Goal: Information Seeking & Learning: Compare options

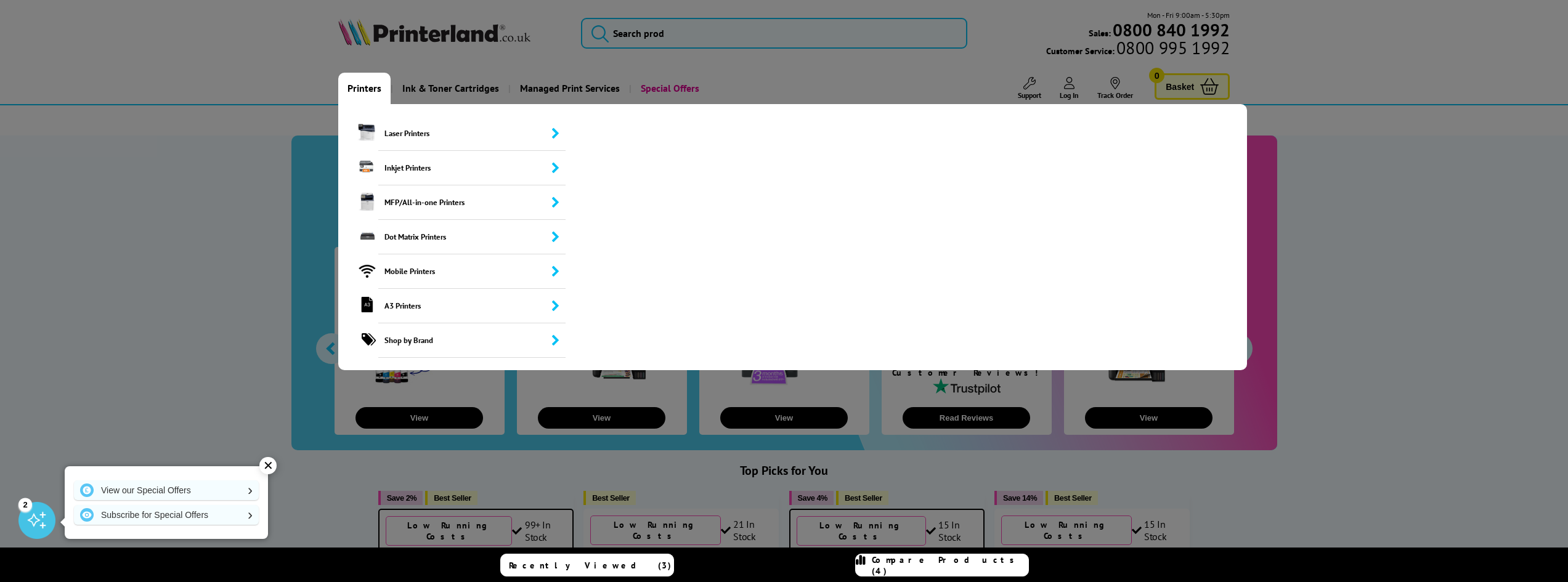
click at [369, 85] on link "Printers" at bounding box center [364, 88] width 52 height 31
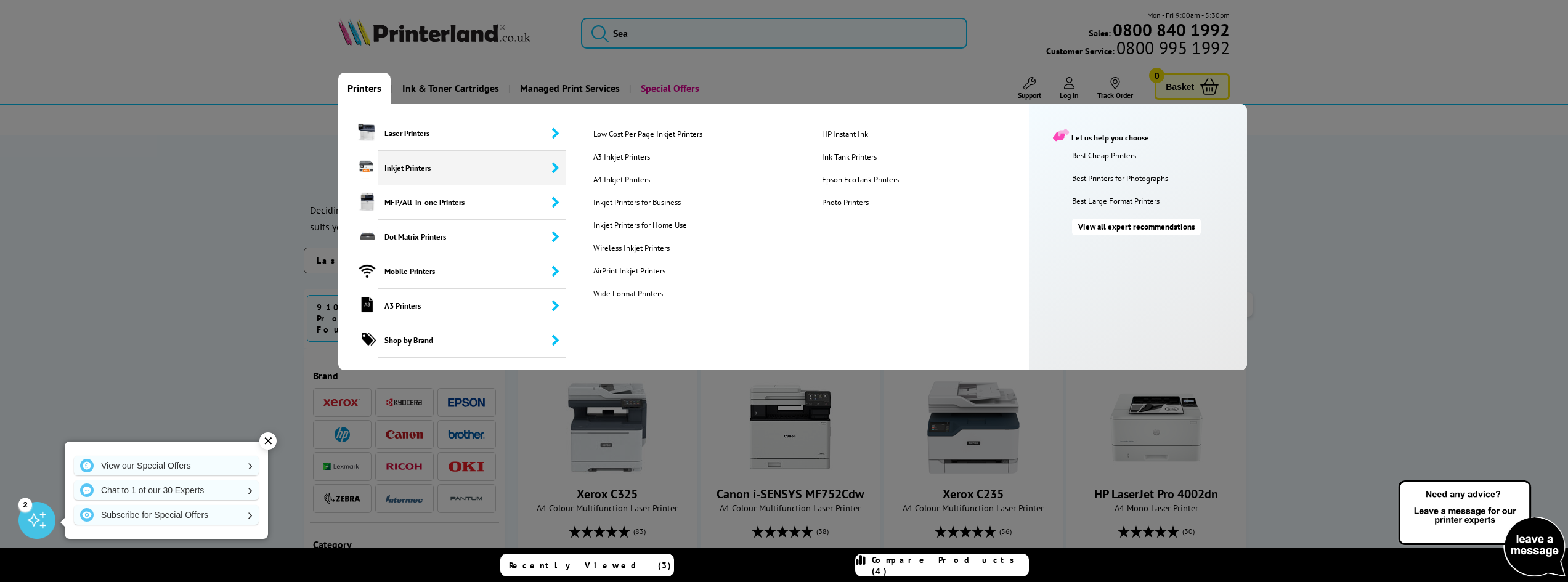
click at [839, 148] on li "HP Instant Ink" at bounding box center [909, 140] width 218 height 23
click at [839, 160] on link "Ink Tank Printers" at bounding box center [926, 157] width 227 height 11
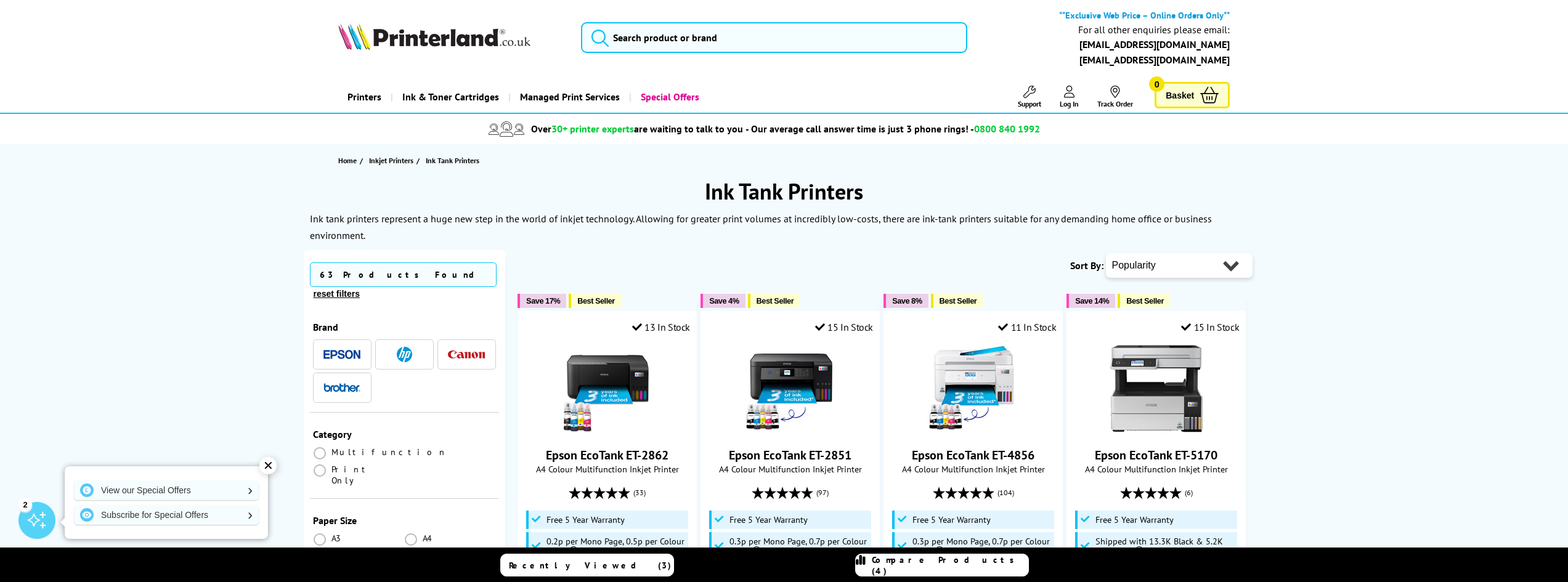
click at [1181, 258] on select "Popularity Rating Price - Low to High Price - High to Low Running Costs - Low t…" at bounding box center [1179, 265] width 147 height 25
select select "Rating"
click at [1106, 253] on select "Popularity Rating Price - Low to High Price - High to Low Running Costs - Low t…" at bounding box center [1179, 265] width 147 height 25
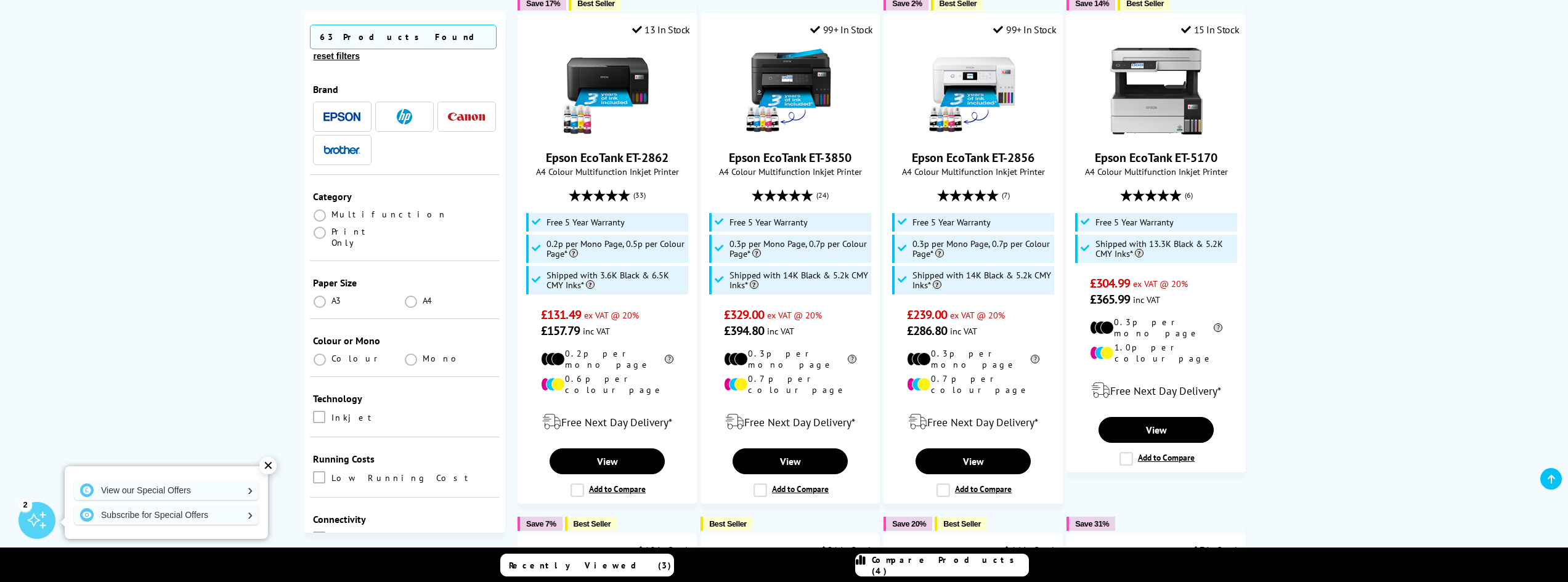
scroll to position [800, 0]
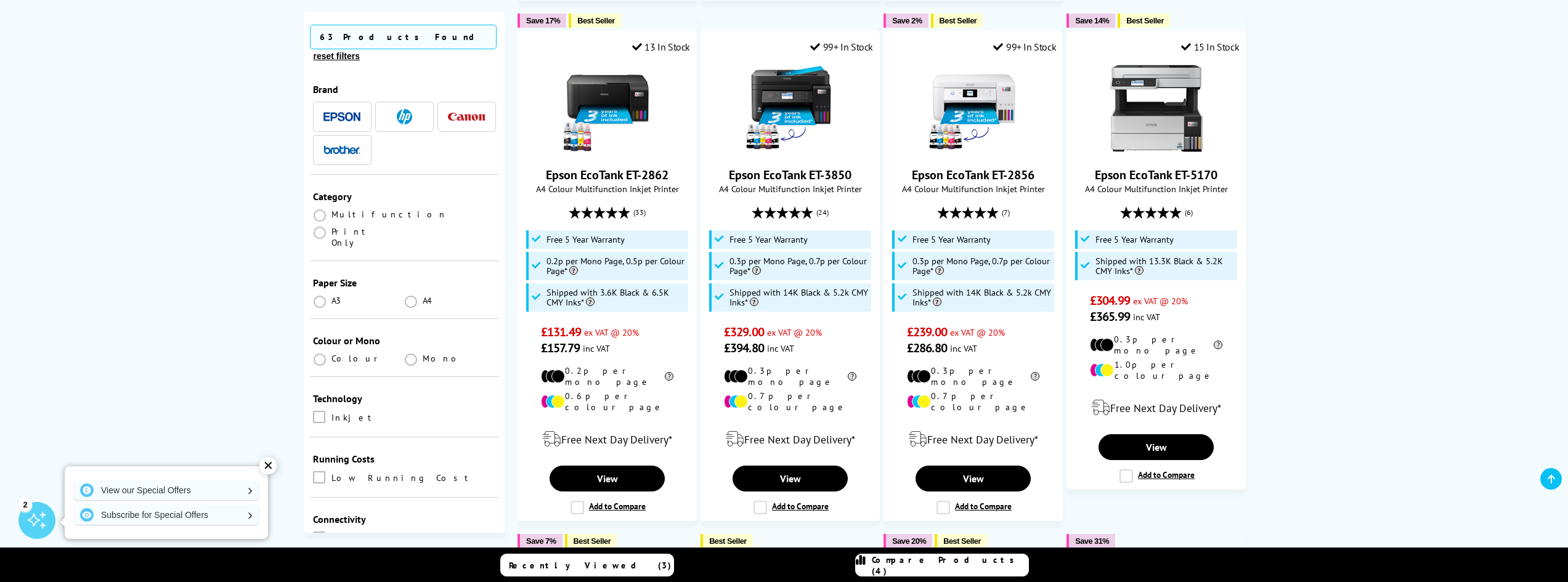
click at [372, 209] on span "Multifunction" at bounding box center [389, 214] width 116 height 11
click at [324, 210] on span at bounding box center [320, 216] width 12 height 12
click at [331, 210] on input "radio" at bounding box center [331, 210] width 0 height 0
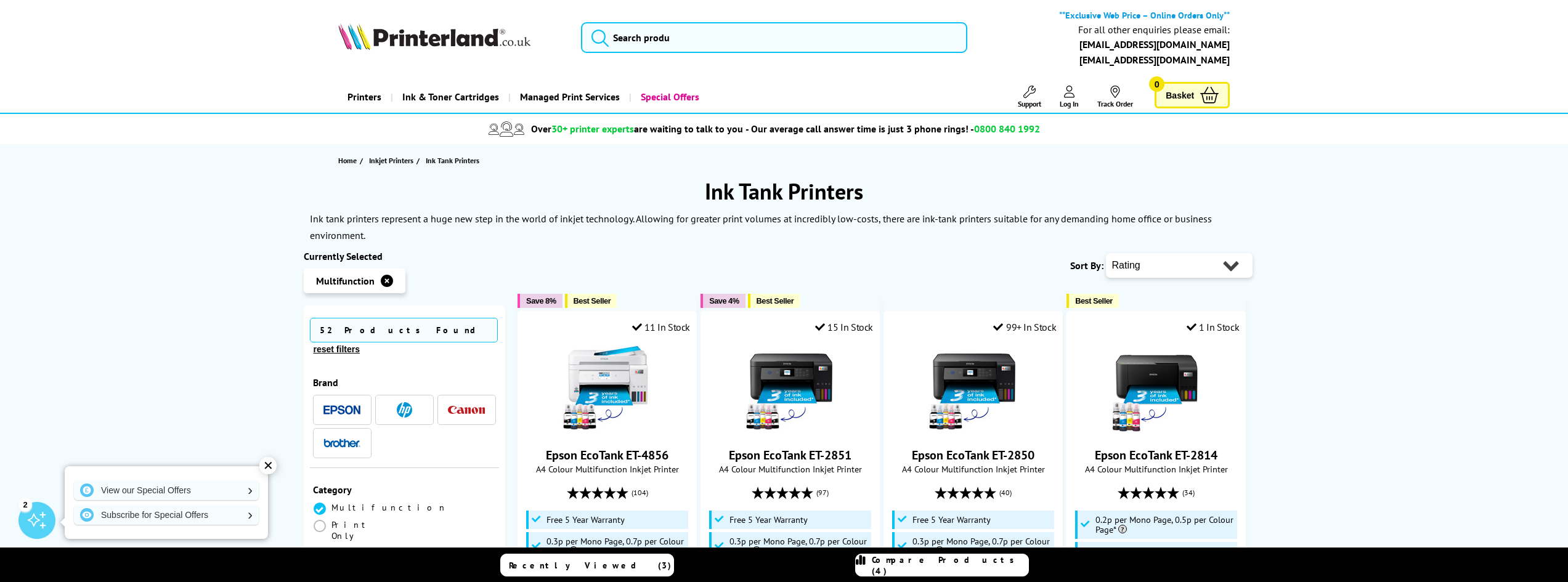
click at [339, 405] on img "button" at bounding box center [341, 410] width 37 height 9
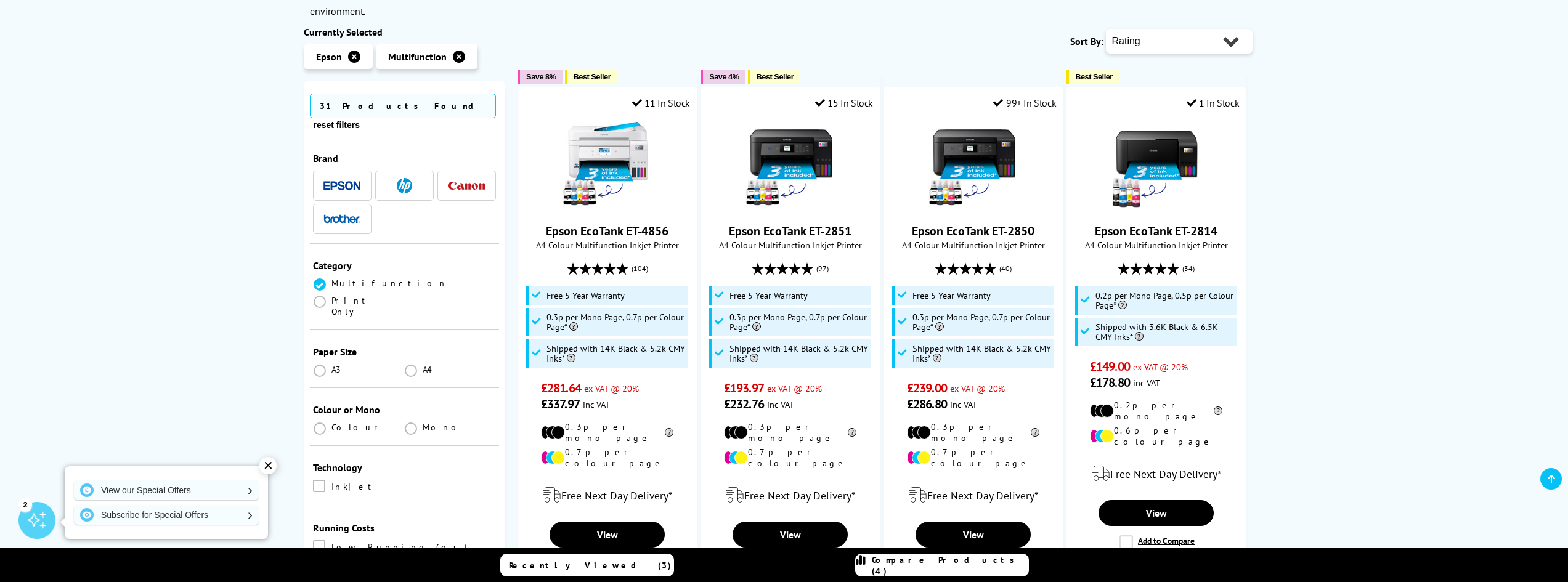
scroll to position [246, 0]
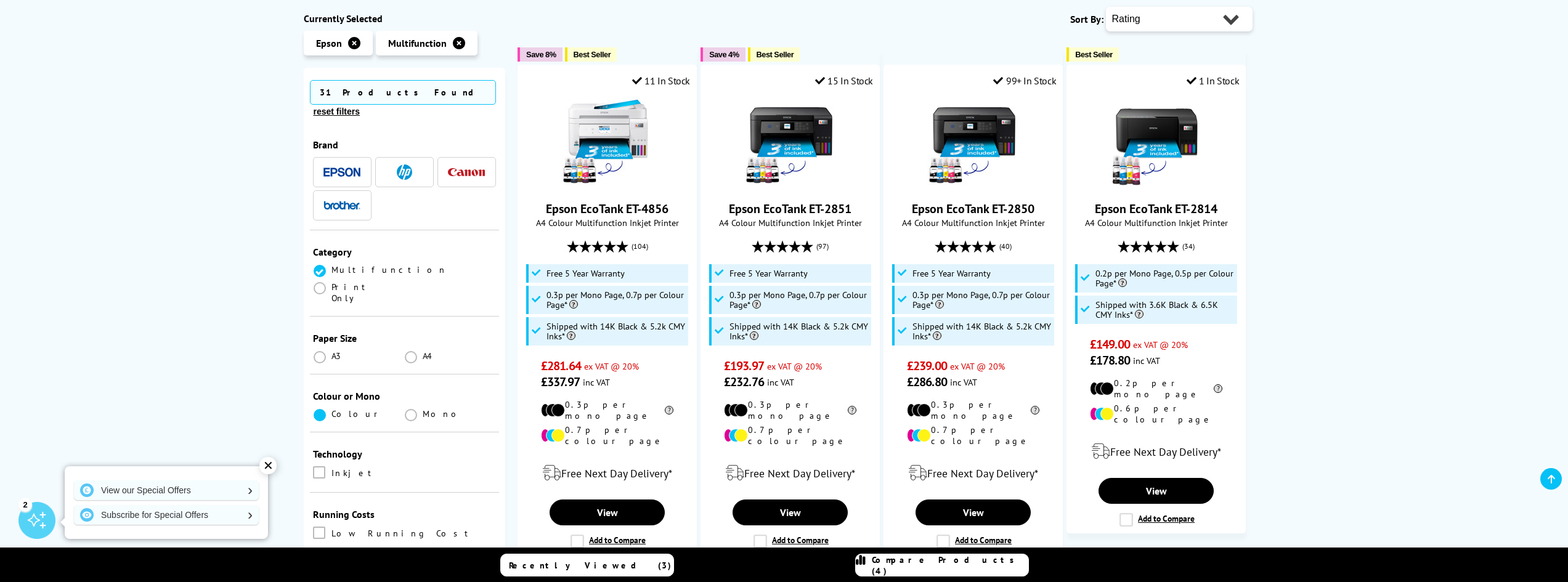
click at [315, 409] on span at bounding box center [320, 415] width 12 height 12
click at [331, 410] on input "radio" at bounding box center [331, 410] width 0 height 0
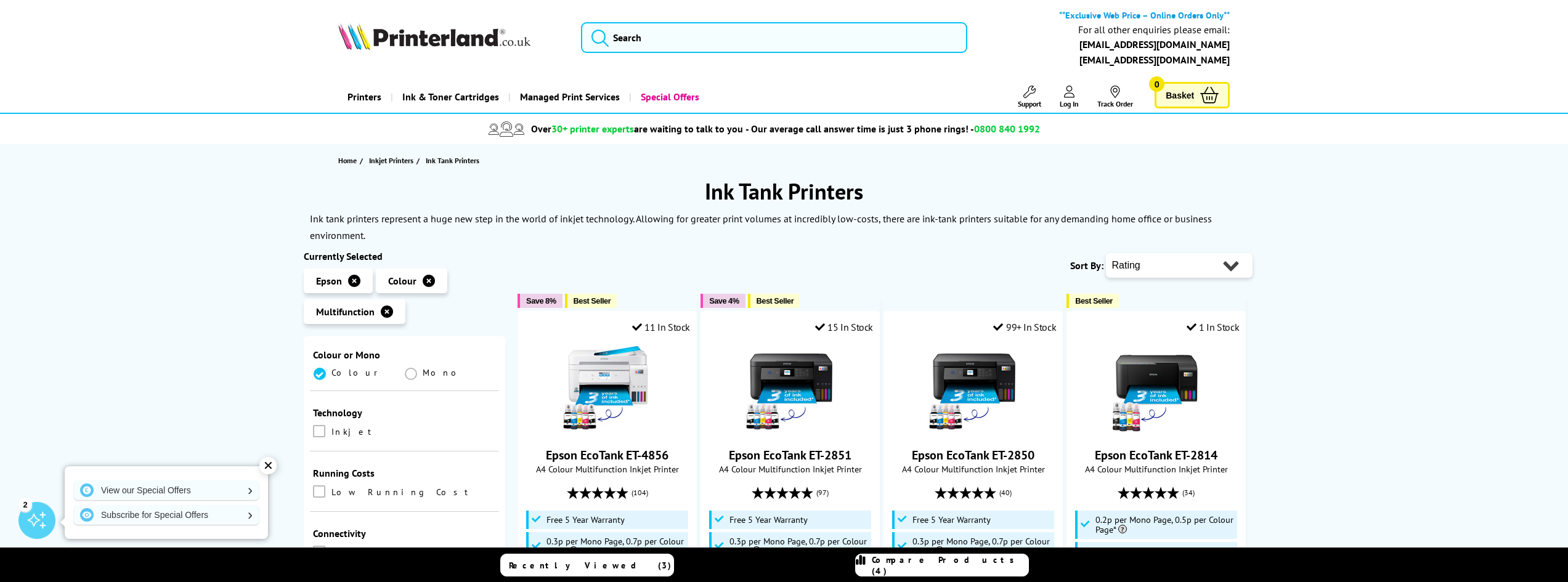
scroll to position [370, 0]
click at [325, 545] on span at bounding box center [319, 551] width 12 height 12
click at [331, 547] on input "checkbox" at bounding box center [331, 547] width 0 height 0
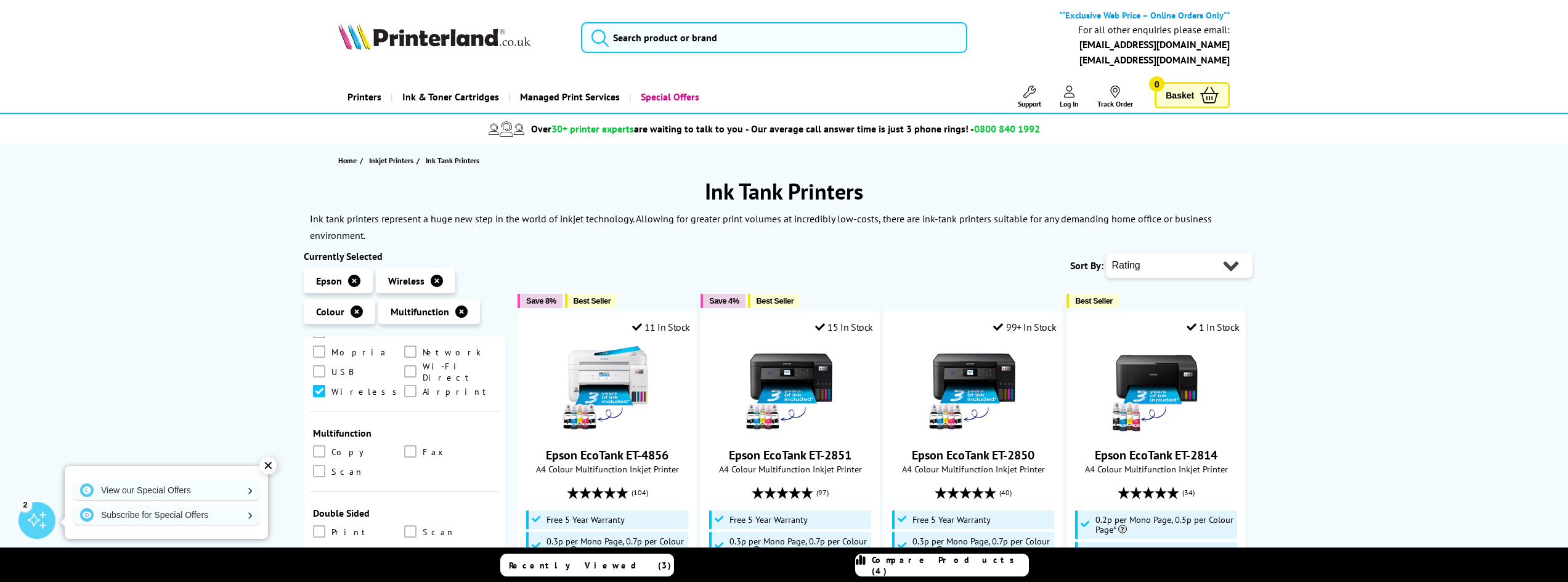
scroll to position [537, 0]
click at [323, 519] on span at bounding box center [319, 525] width 12 height 12
click at [331, 521] on input "checkbox" at bounding box center [331, 521] width 0 height 0
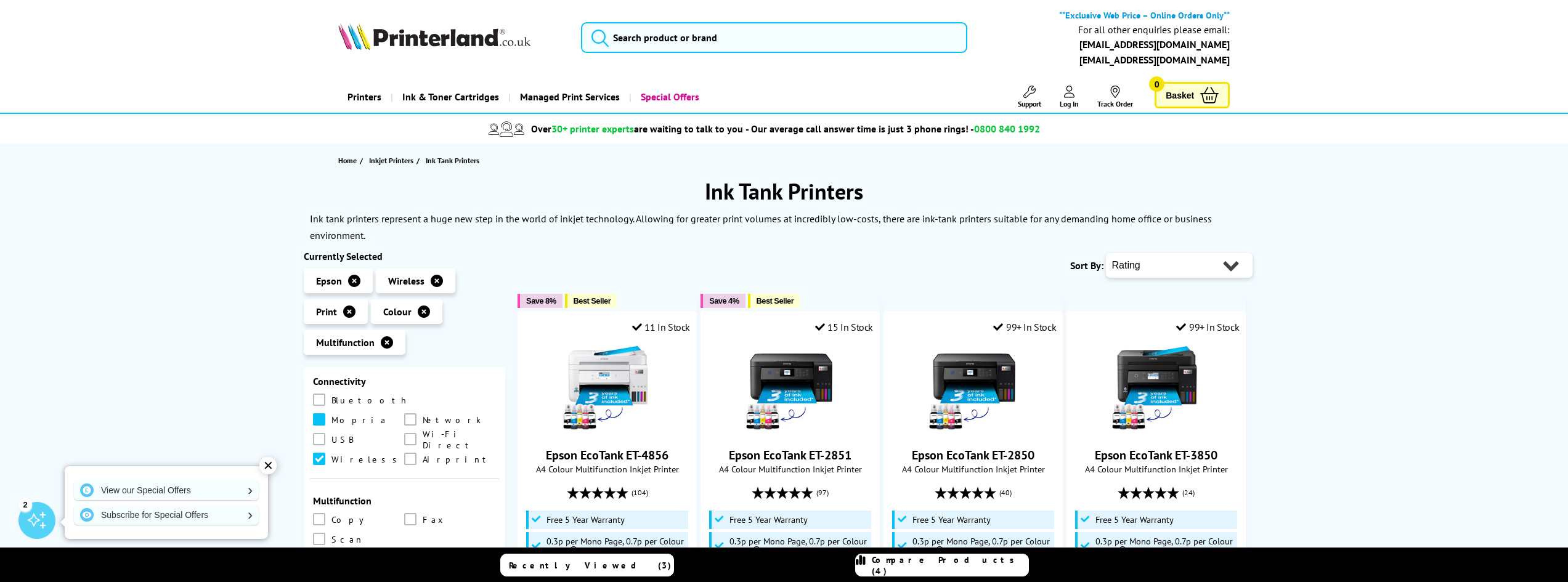
scroll to position [537, 0]
click at [407, 549] on span at bounding box center [410, 555] width 12 height 12
click at [422, 551] on input "checkbox" at bounding box center [422, 551] width 0 height 0
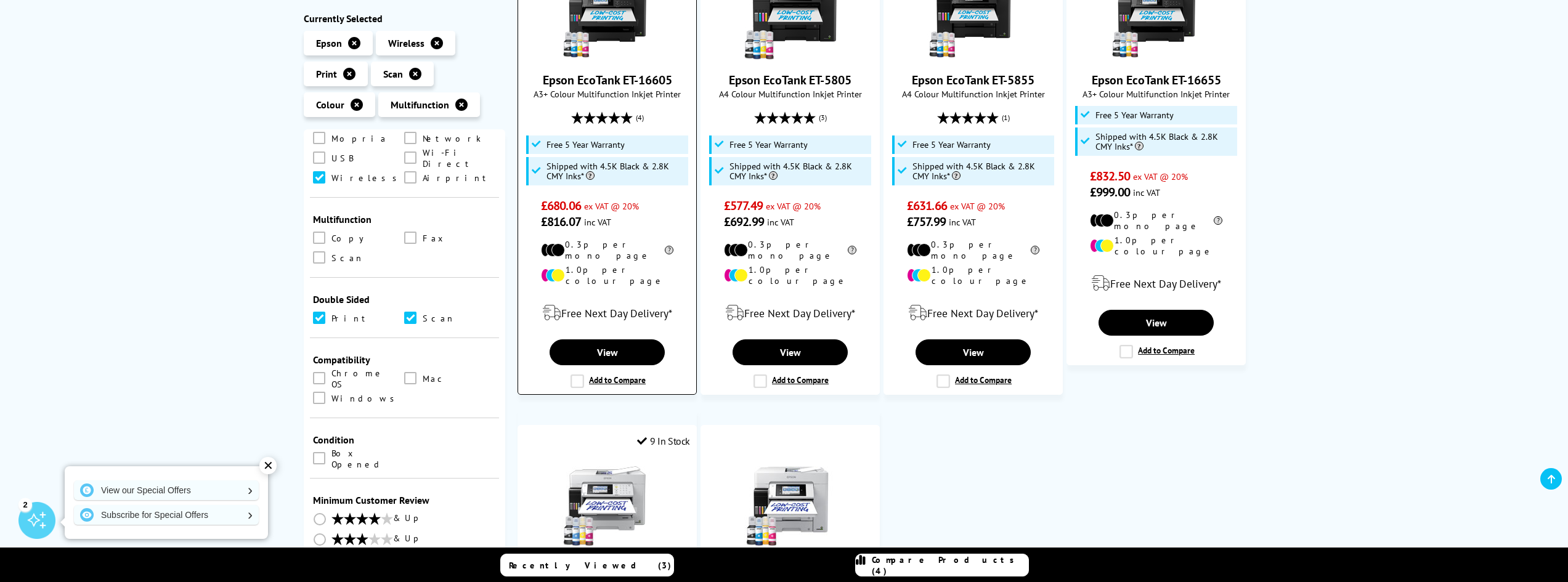
scroll to position [370, 0]
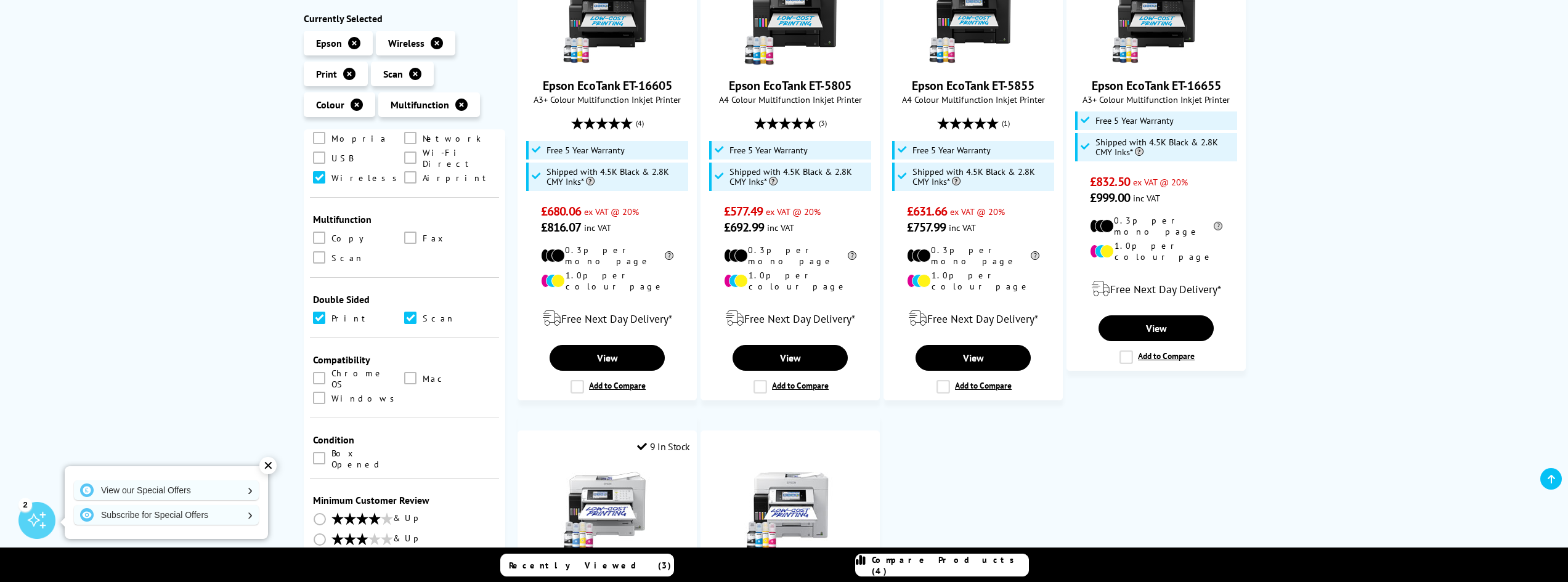
click at [407, 312] on span at bounding box center [410, 318] width 12 height 12
click at [422, 314] on input "checkbox" at bounding box center [422, 314] width 0 height 0
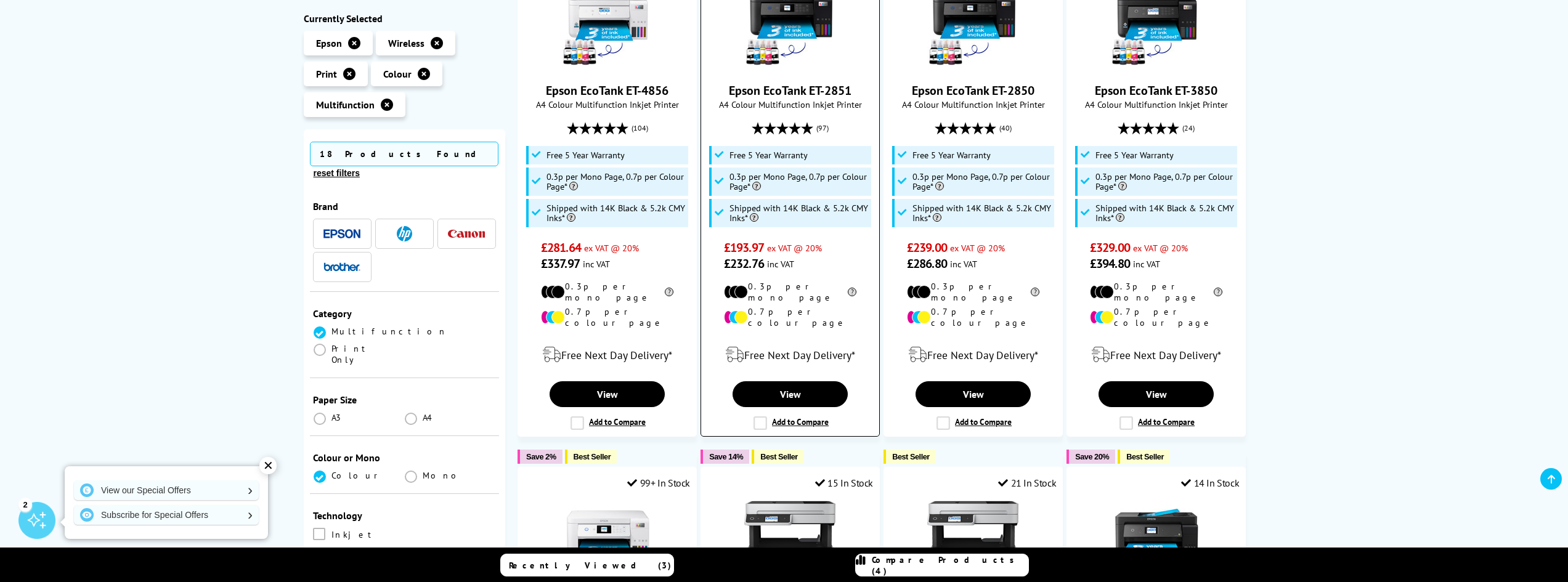
scroll to position [370, 0]
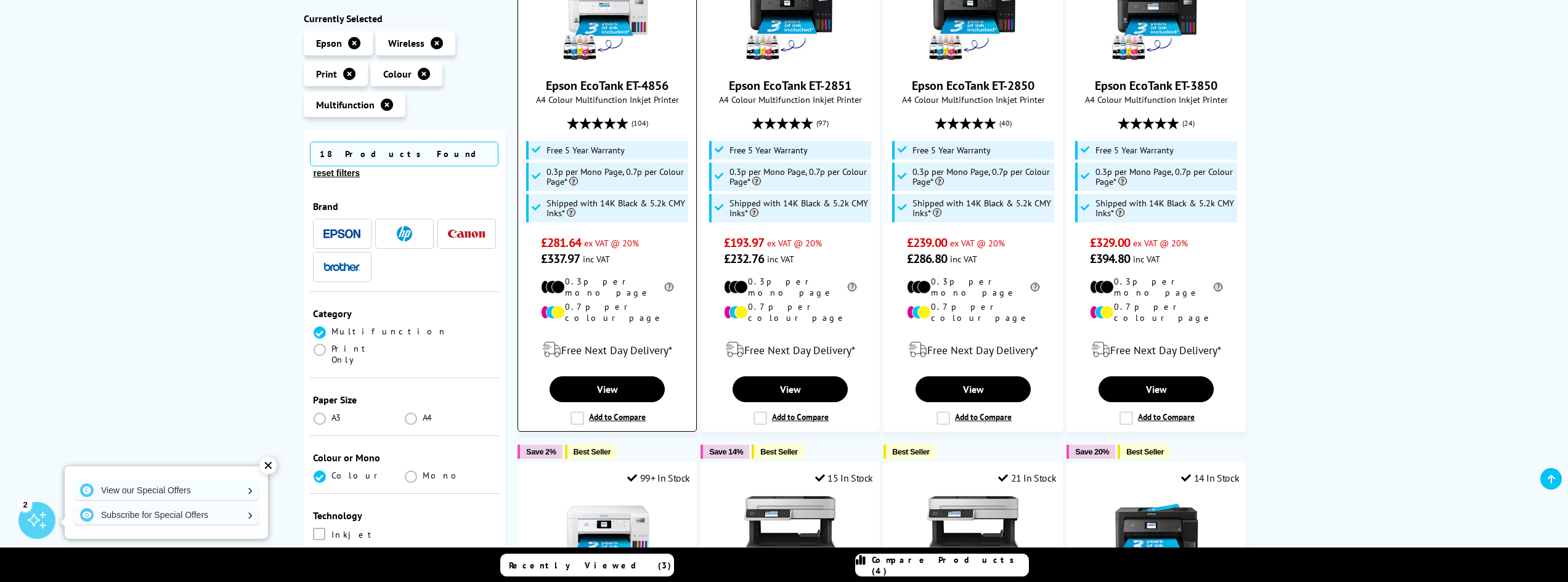
click at [582, 411] on label "Add to Compare" at bounding box center [608, 418] width 75 height 13
click at [0, 0] on input "Add to Compare" at bounding box center [0, 0] width 0 height 0
